Goal: Task Accomplishment & Management: Manage account settings

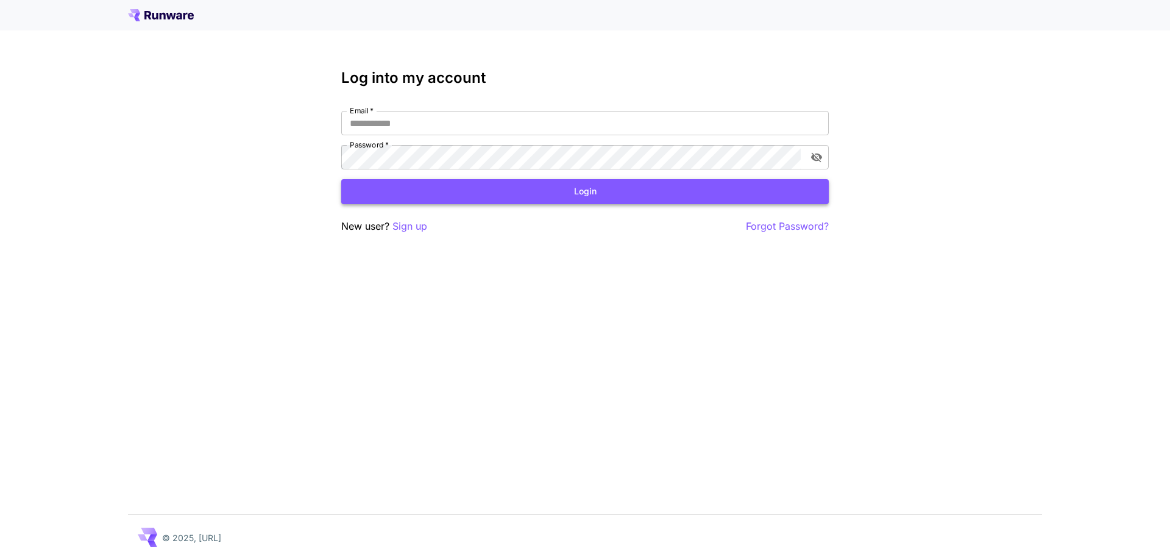
type input "**********"
click at [551, 191] on button "Login" at bounding box center [584, 191] width 487 height 25
